Goal: Find specific page/section: Find specific page/section

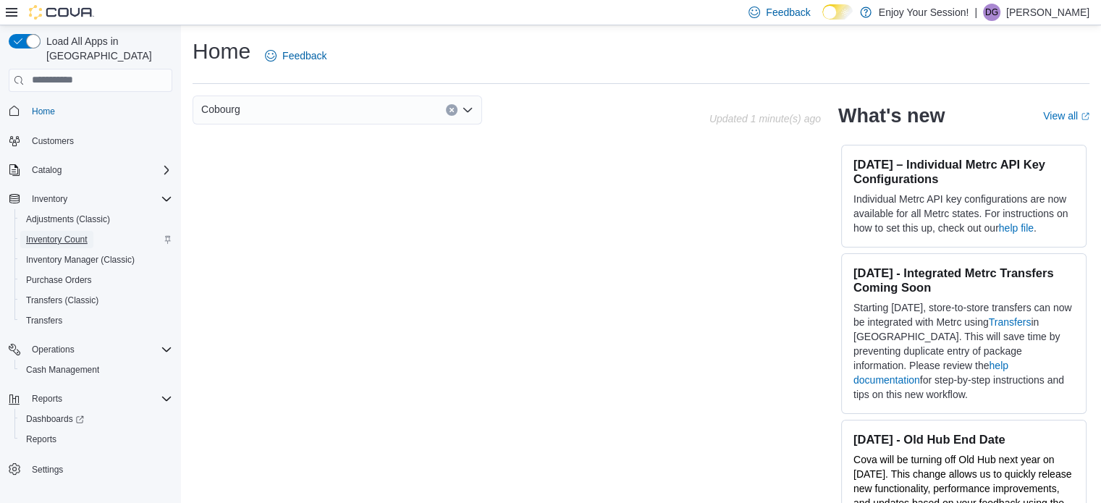
click at [72, 232] on span "Inventory Count" at bounding box center [57, 239] width 62 height 17
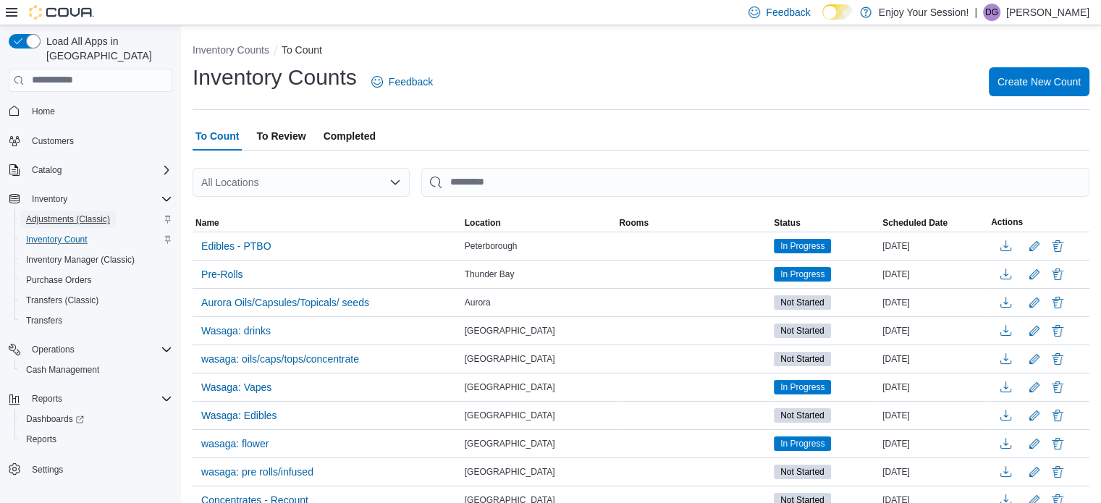
click at [64, 214] on span "Adjustments (Classic)" at bounding box center [68, 220] width 84 height 12
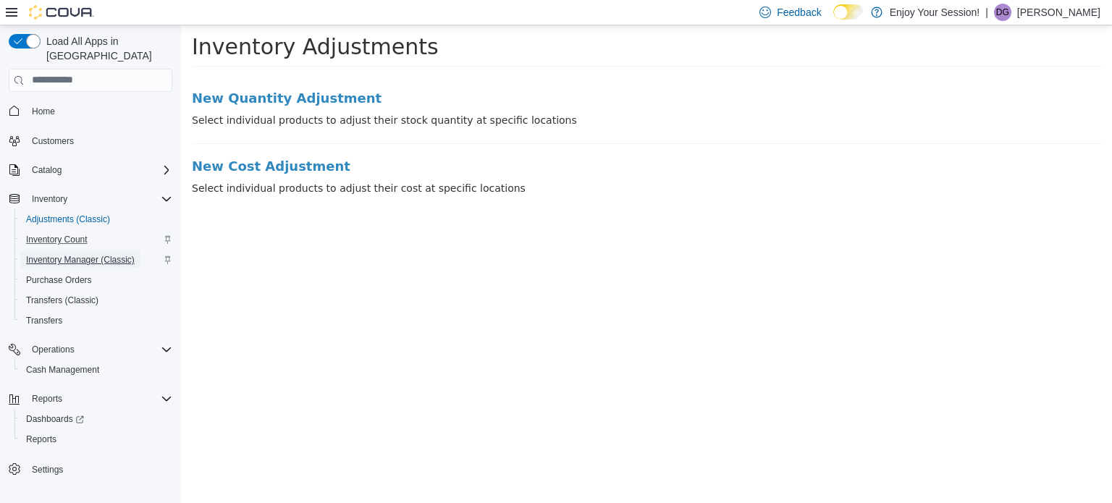
click at [52, 254] on span "Inventory Manager (Classic)" at bounding box center [80, 260] width 109 height 12
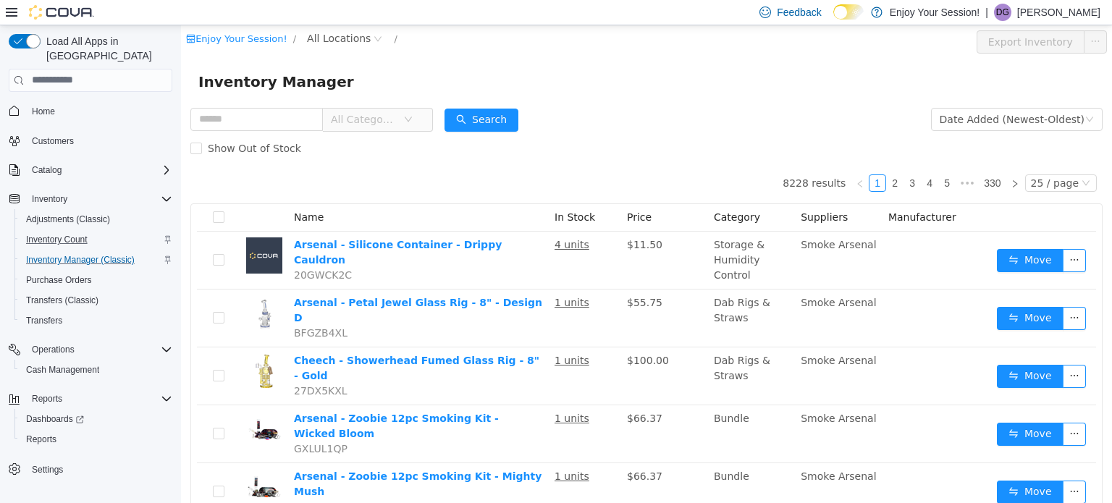
drag, startPoint x: 638, startPoint y: 93, endPoint x: 628, endPoint y: 92, distance: 9.4
click at [639, 93] on div "Inventory Manager" at bounding box center [646, 81] width 931 height 46
